Goal: Information Seeking & Learning: Check status

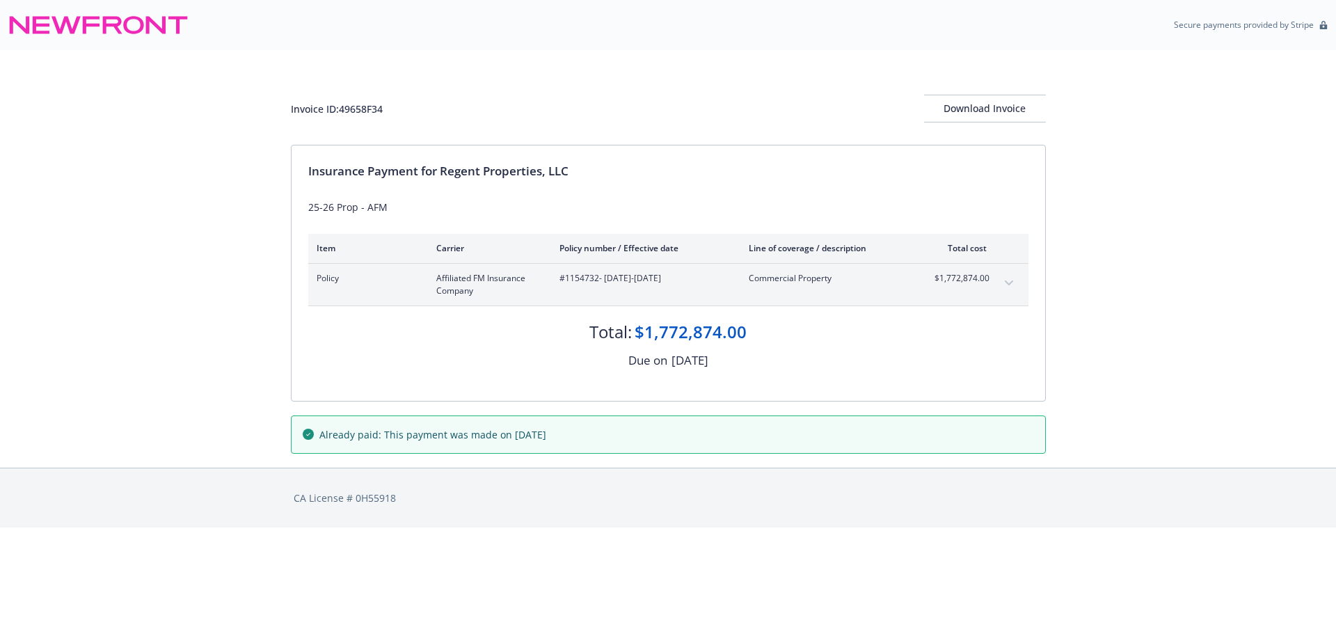
click at [1008, 285] on icon "expand content" at bounding box center [1009, 283] width 8 height 6
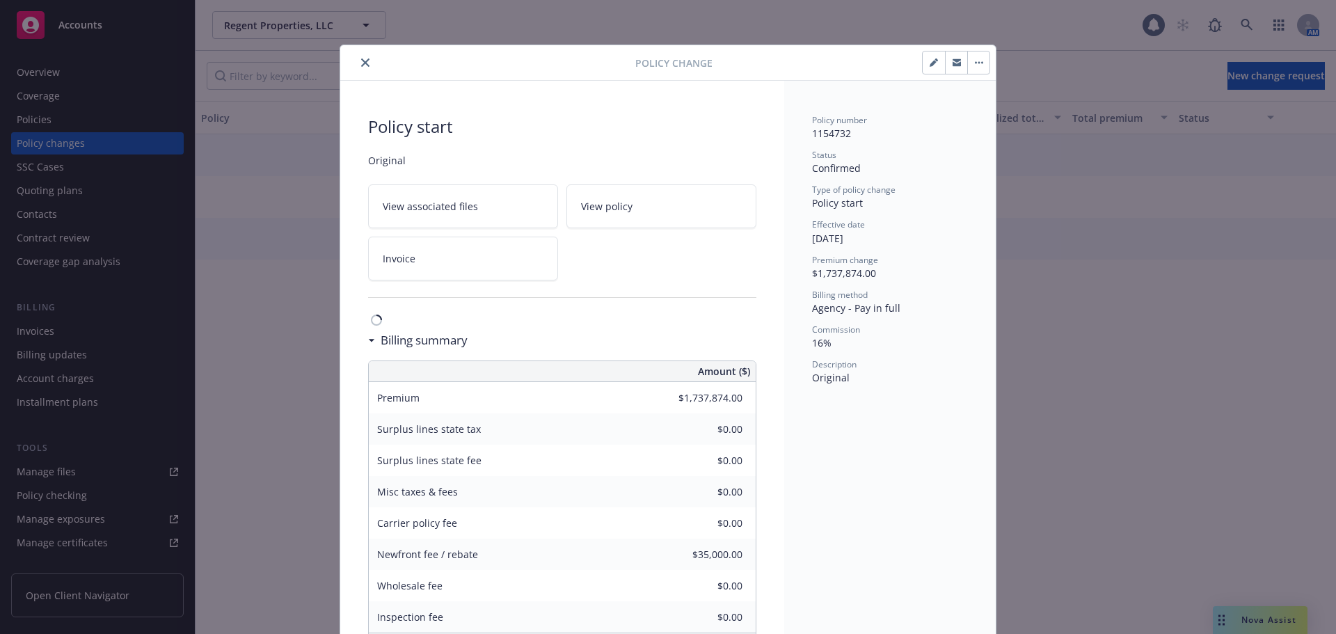
scroll to position [42, 0]
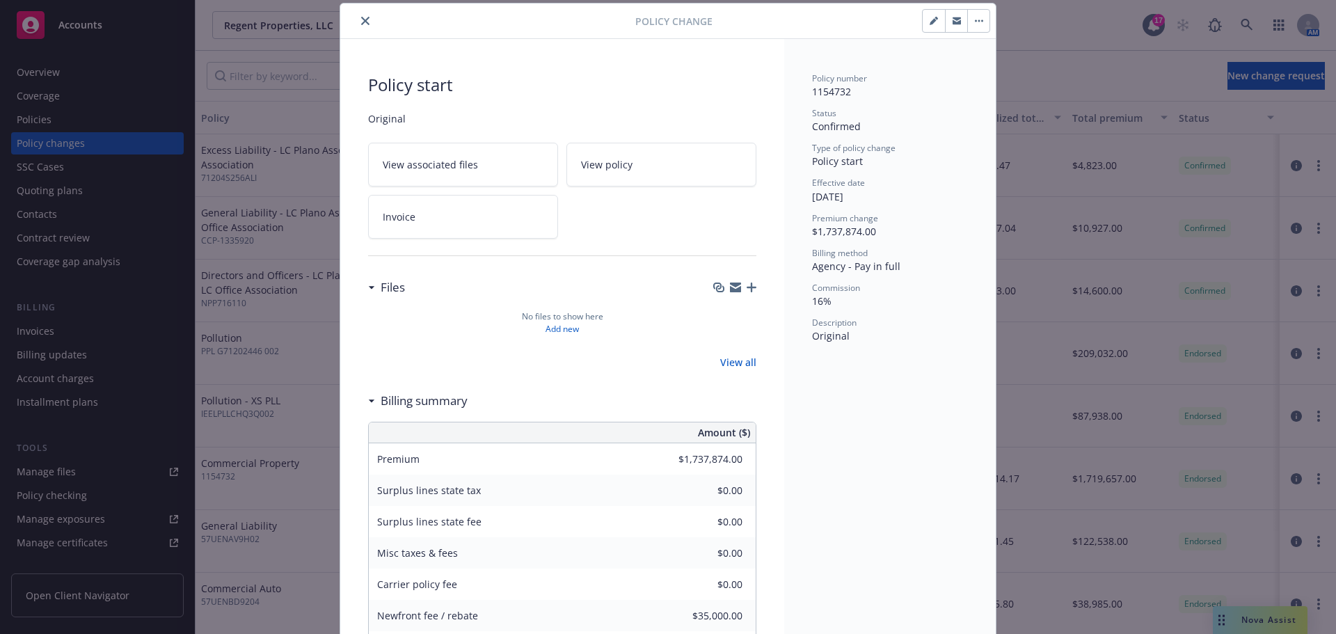
click at [361, 18] on icon "close" at bounding box center [365, 21] width 8 height 8
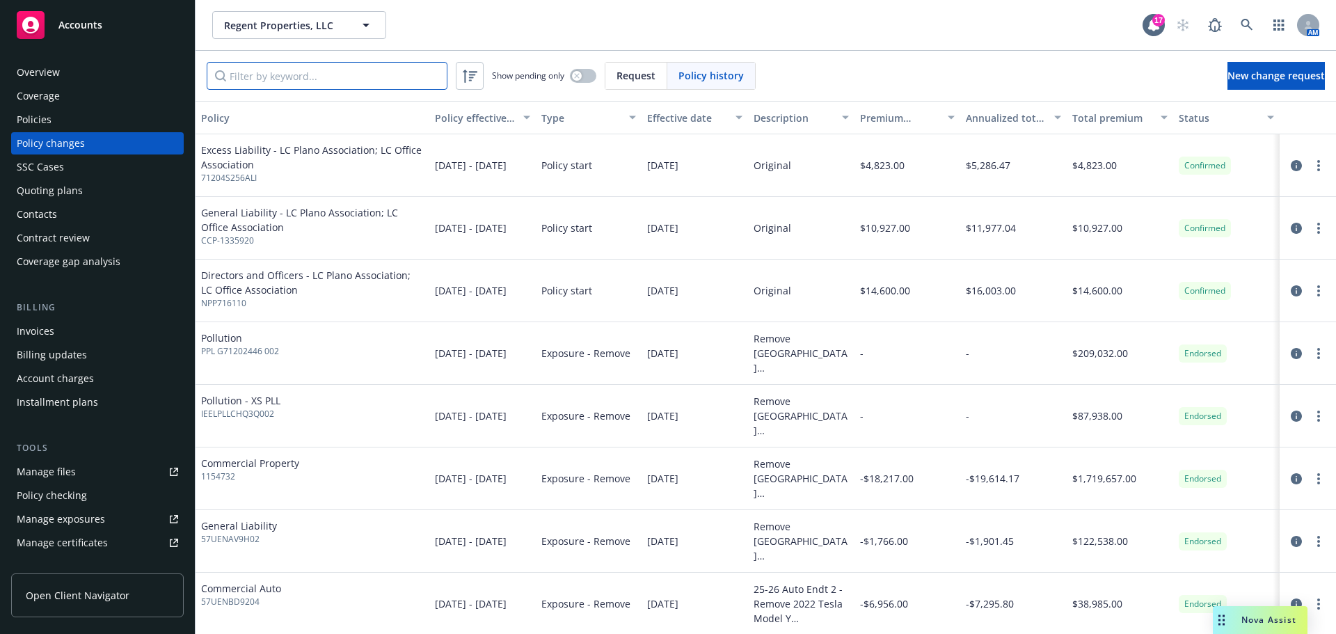
click at [301, 77] on input "Filter by keyword..." at bounding box center [327, 76] width 241 height 28
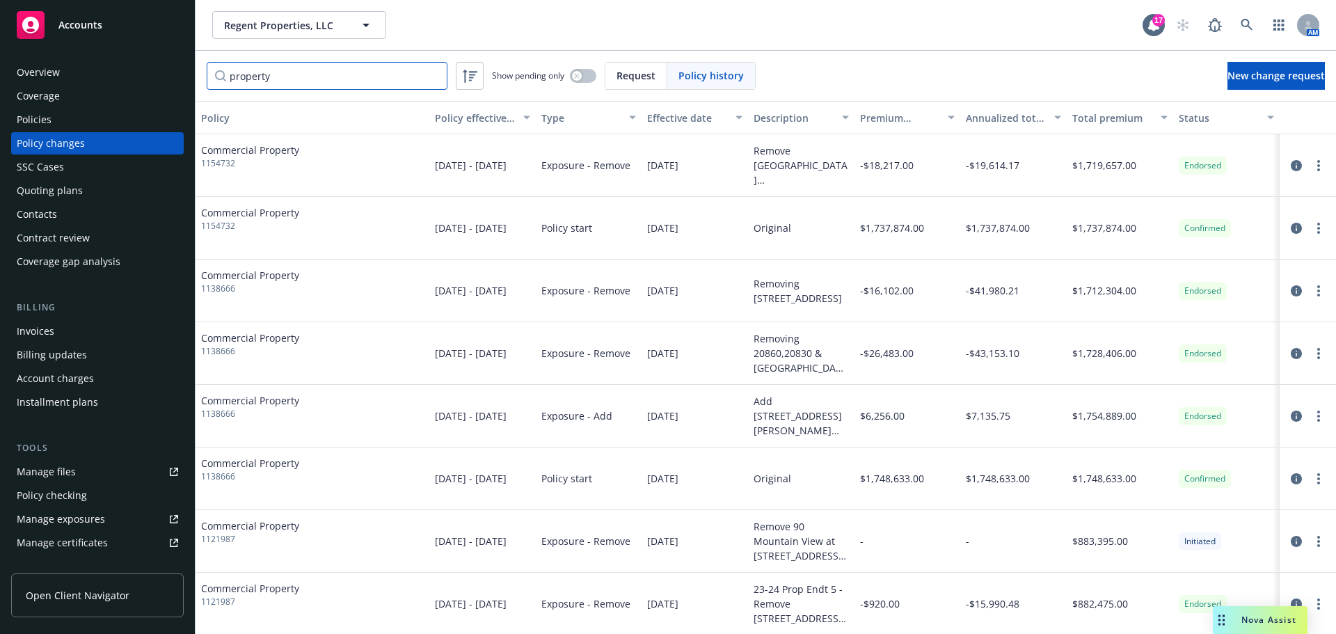
type input "property"
